Goal: Task Accomplishment & Management: Manage account settings

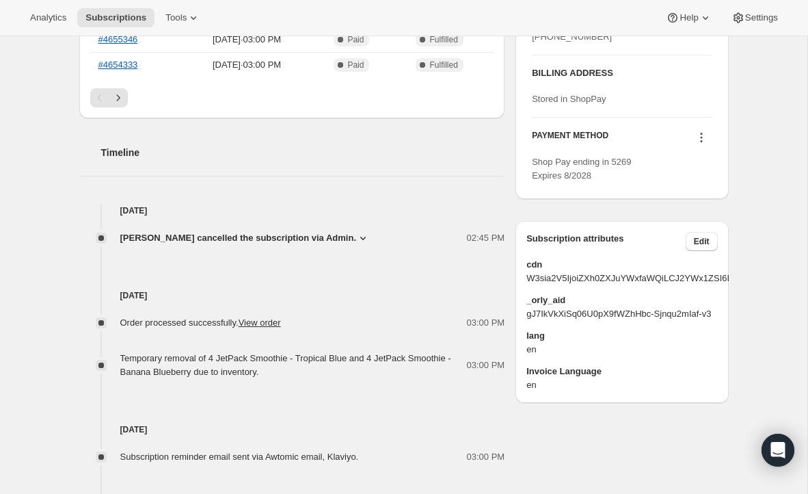
scroll to position [584, 0]
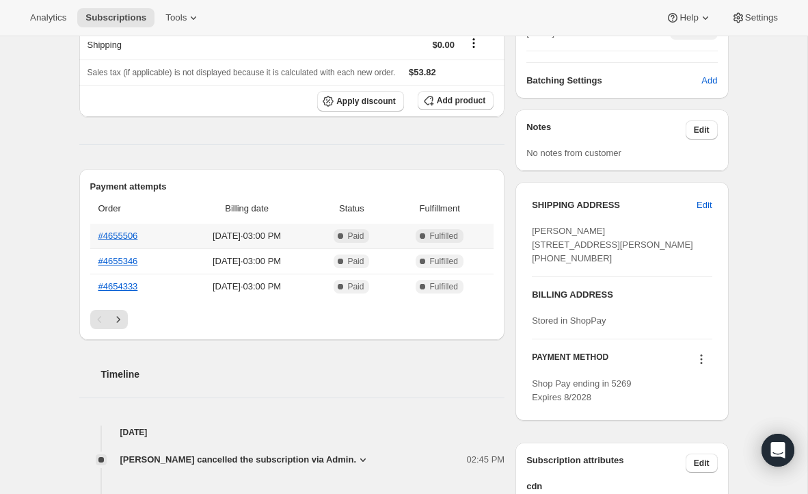
scroll to position [350, 0]
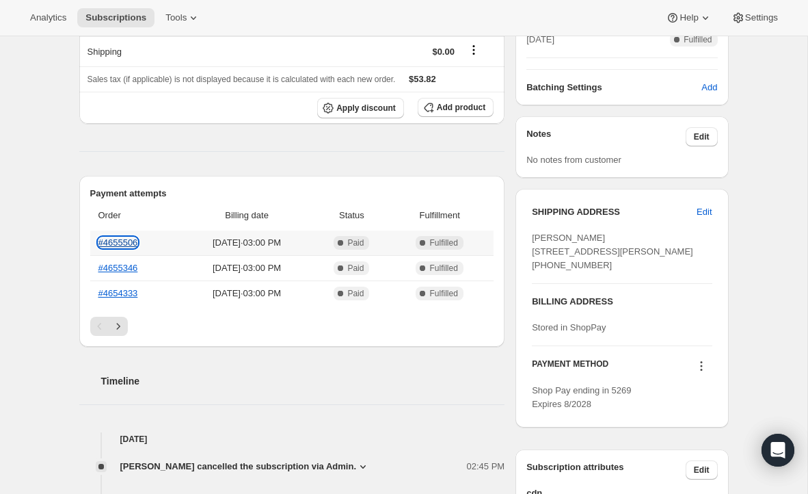
click at [120, 248] on link "#4655506" at bounding box center [118, 242] width 40 height 10
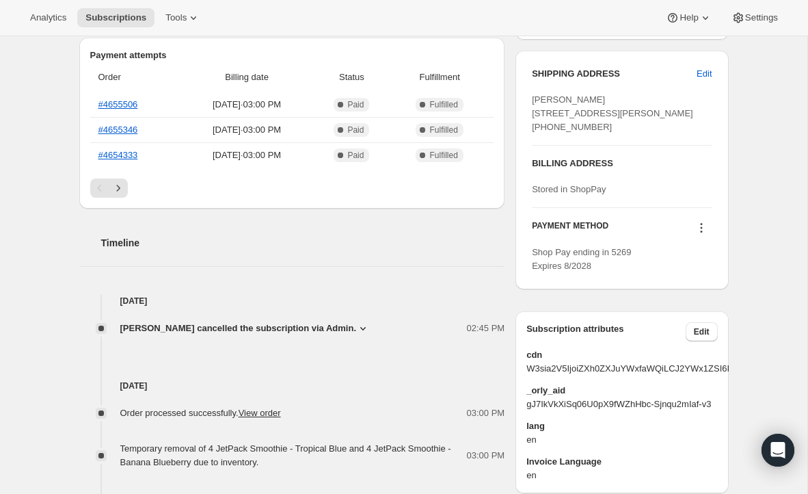
scroll to position [487, 0]
